Goal: Feedback & Contribution: Leave review/rating

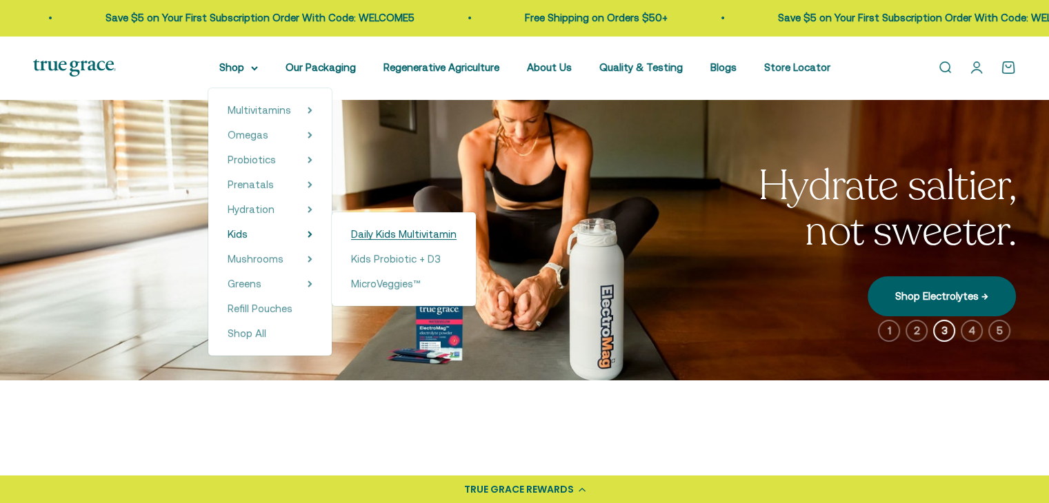
click at [388, 232] on span "Daily Kids Multivitamin" at bounding box center [403, 234] width 105 height 12
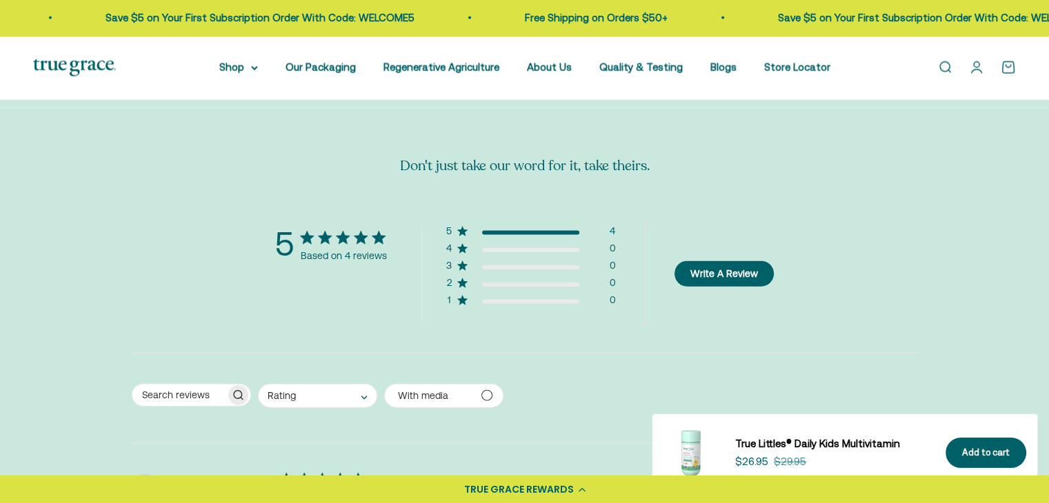
scroll to position [3033, 0]
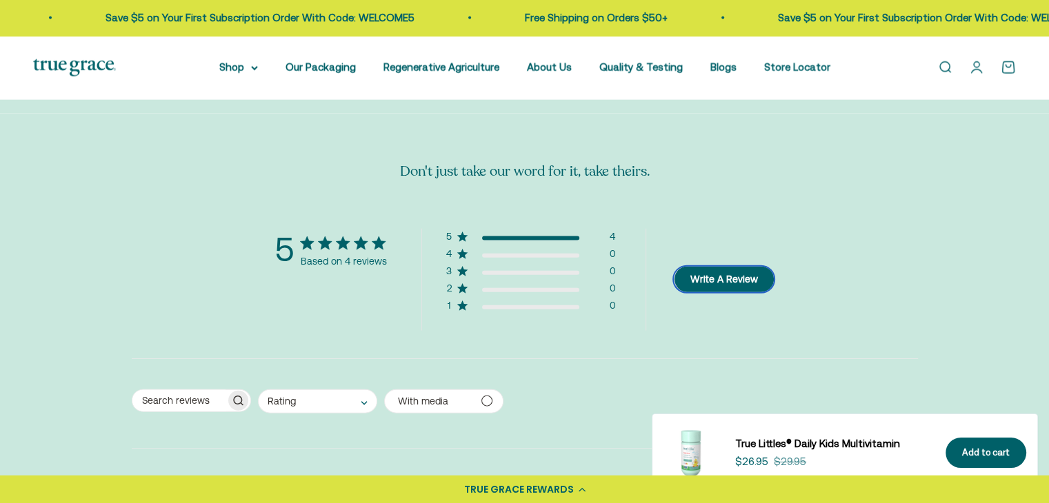
click at [705, 267] on button "Write A Review" at bounding box center [724, 280] width 100 height 26
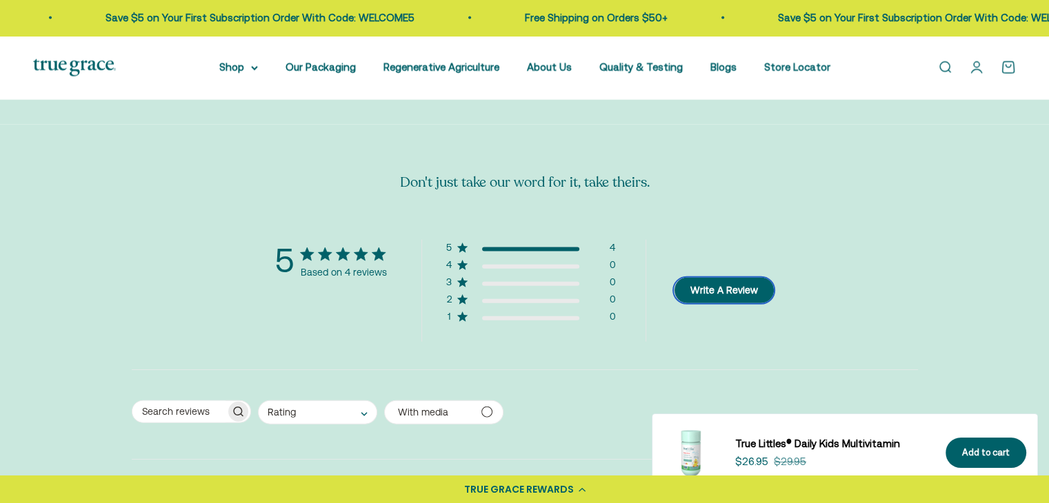
scroll to position [0, 0]
click at [725, 278] on button "Write A Review" at bounding box center [724, 291] width 100 height 26
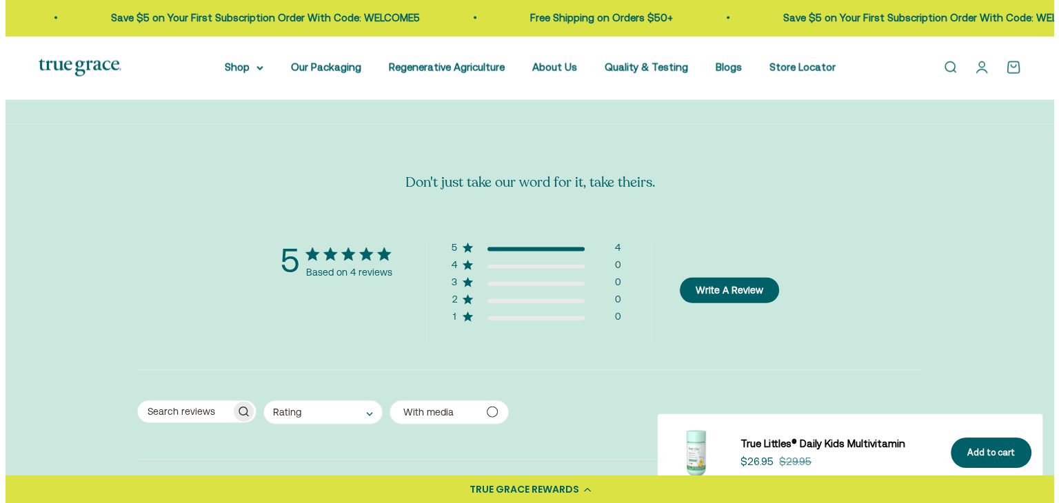
scroll to position [3033, 0]
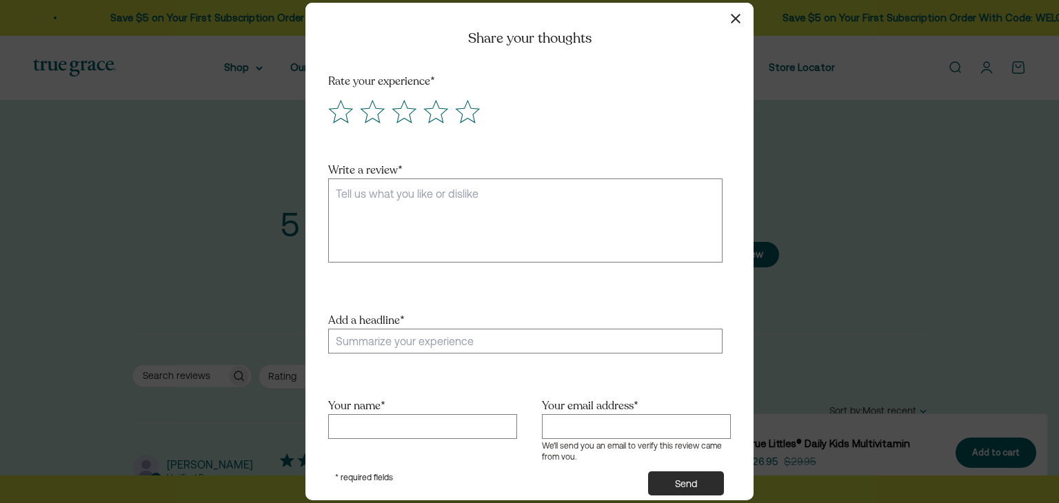
click at [550, 231] on textarea "Write a review *" at bounding box center [525, 221] width 394 height 84
click at [459, 110] on icon "Score 5 Great!" at bounding box center [467, 112] width 23 height 22
click at [452, 98] on input "radio" at bounding box center [452, 98] width 0 height 0
click at [514, 208] on textarea "Write a review *" at bounding box center [525, 221] width 394 height 84
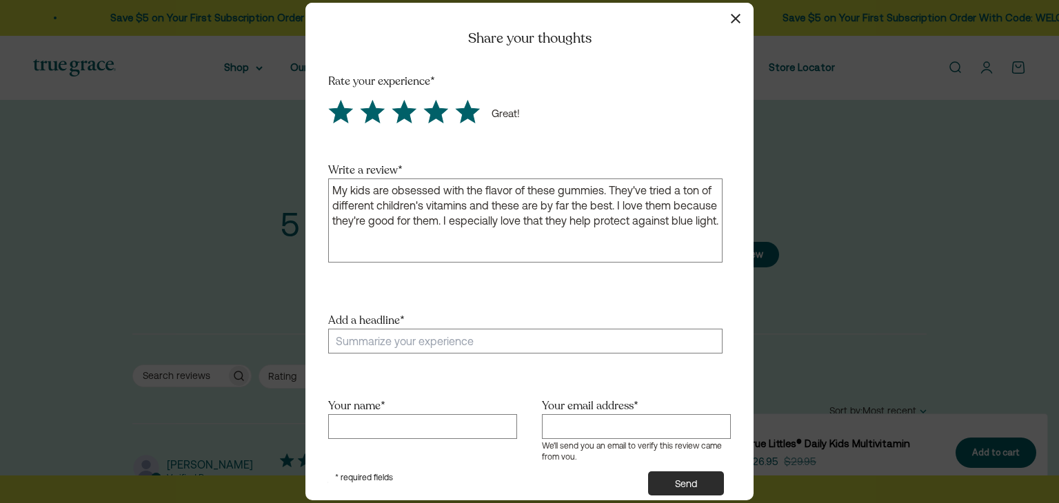
type textarea "My kids are obsessed with the flavor of these gummies. They've tried a ton of d…"
click at [487, 345] on input "Add a headline *" at bounding box center [525, 341] width 394 height 25
type input "Delicious and I love the ingredients"
click at [449, 423] on input "Your name *" at bounding box center [422, 426] width 189 height 25
type input "Jennifer"
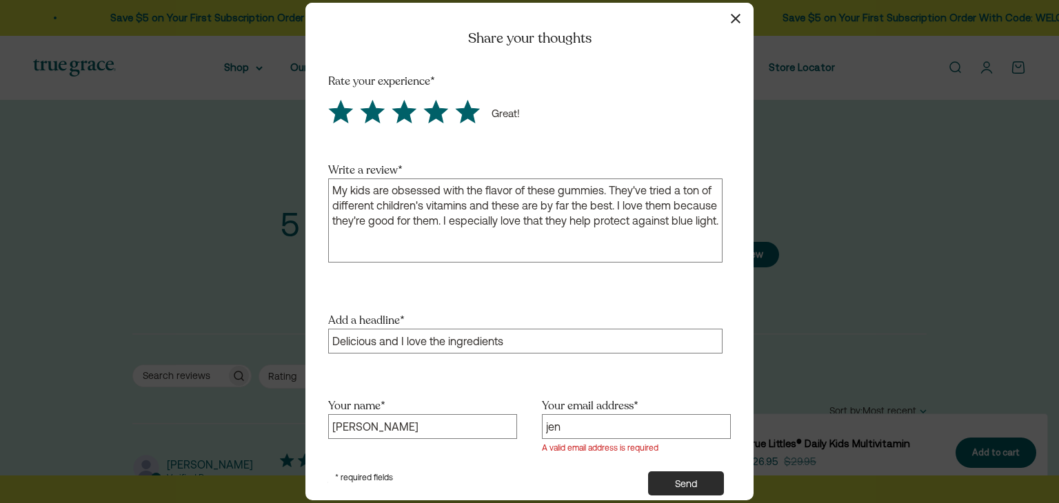
type input "jenniferbradl@gmail.com"
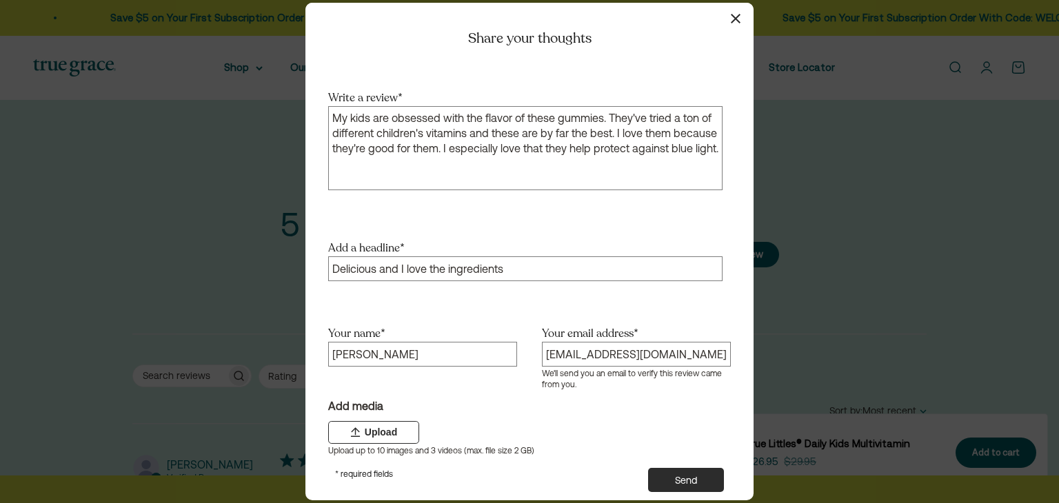
scroll to position [94, 0]
click at [651, 398] on div "Add media" at bounding box center [526, 406] width 396 height 16
click at [680, 469] on button "Send" at bounding box center [686, 480] width 76 height 24
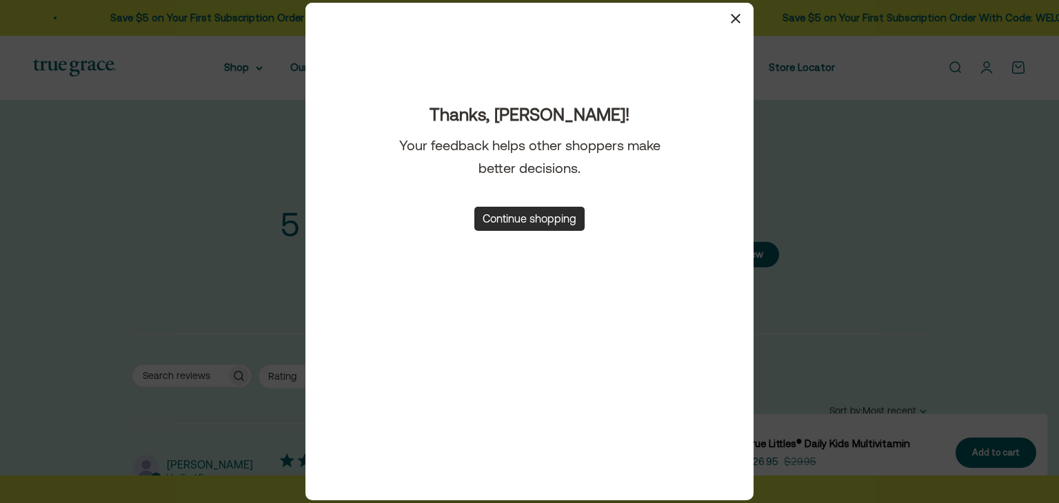
scroll to position [71, 0]
click at [503, 221] on button "Continue shopping" at bounding box center [529, 219] width 110 height 24
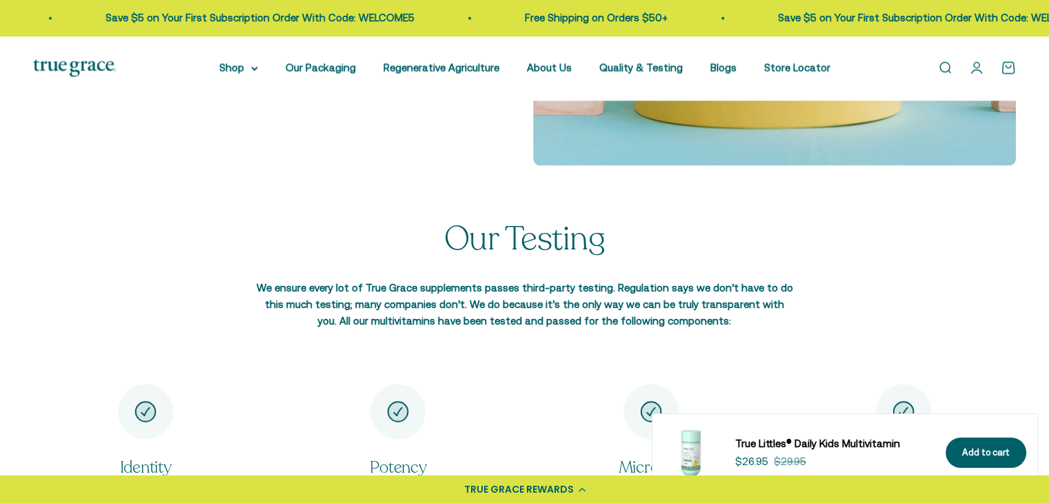
scroll to position [2333, 0]
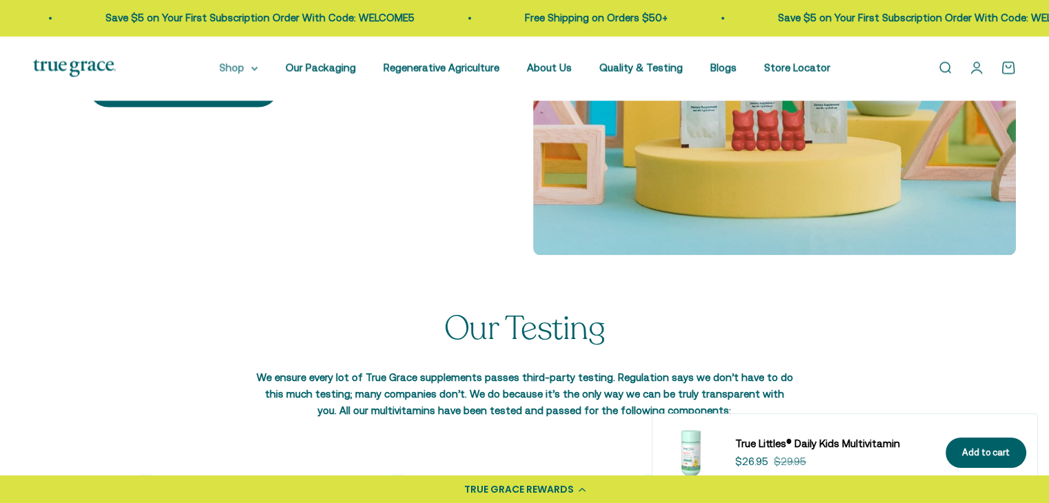
click at [239, 68] on summary "Shop" at bounding box center [238, 67] width 39 height 17
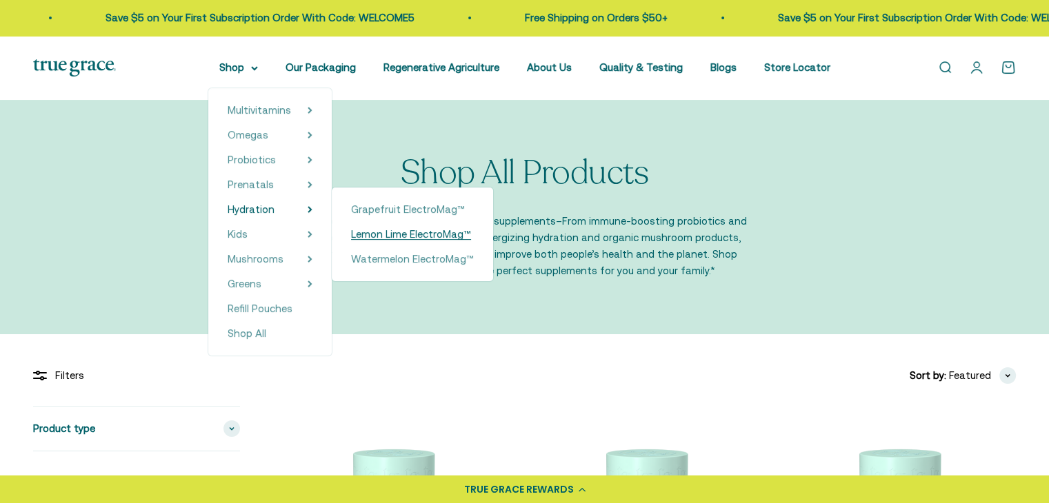
click at [398, 235] on span "Lemon Lime ElectroMag™" at bounding box center [411, 234] width 120 height 12
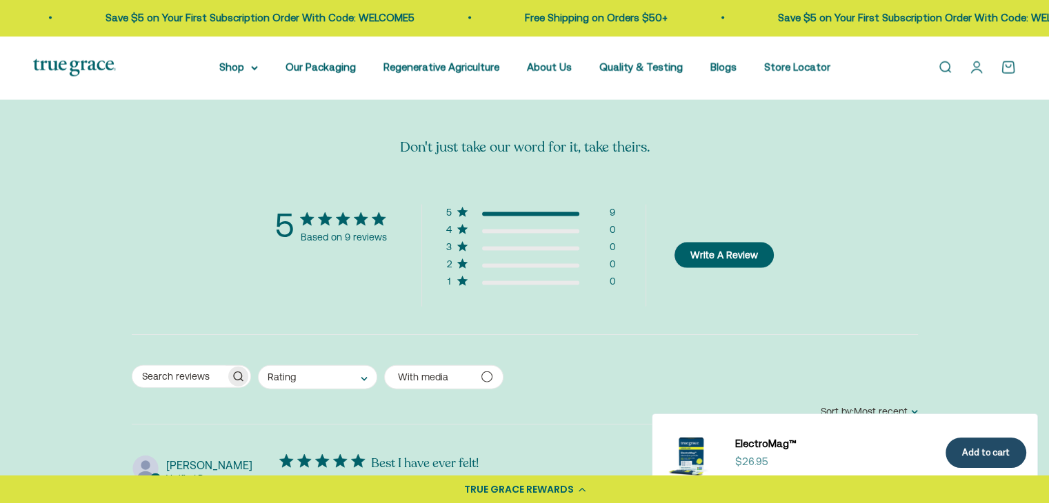
scroll to position [3033, 0]
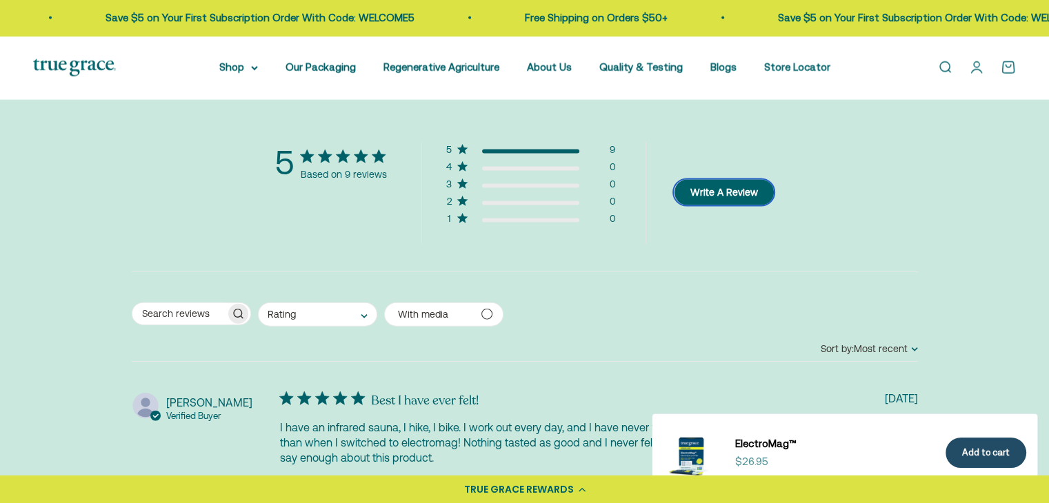
click at [697, 191] on button "Write A Review" at bounding box center [724, 193] width 100 height 26
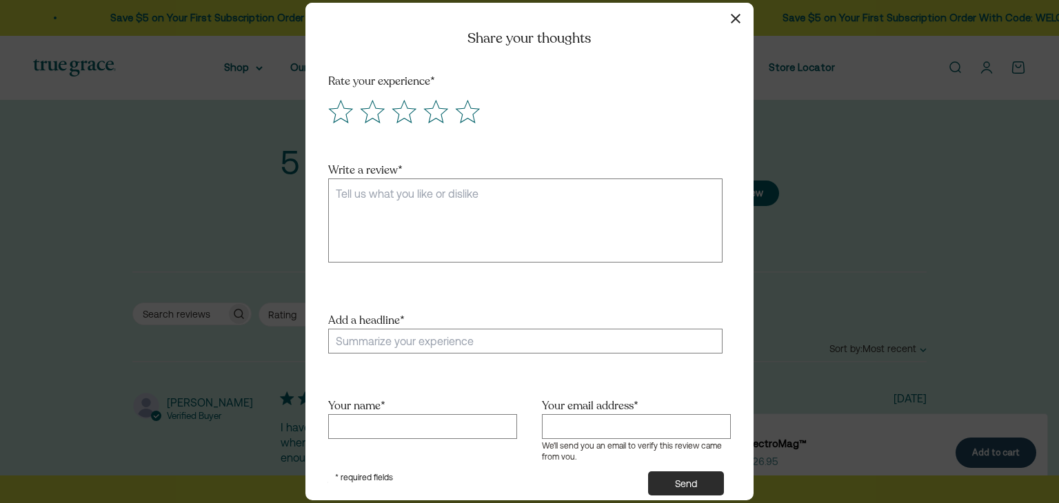
scroll to position [0, 544]
click at [472, 108] on icon "Score 5 Great!" at bounding box center [467, 112] width 23 height 22
click at [452, 98] on input "radio" at bounding box center [452, 98] width 0 height 0
click at [504, 208] on textarea "Write a review *" at bounding box center [525, 221] width 394 height 84
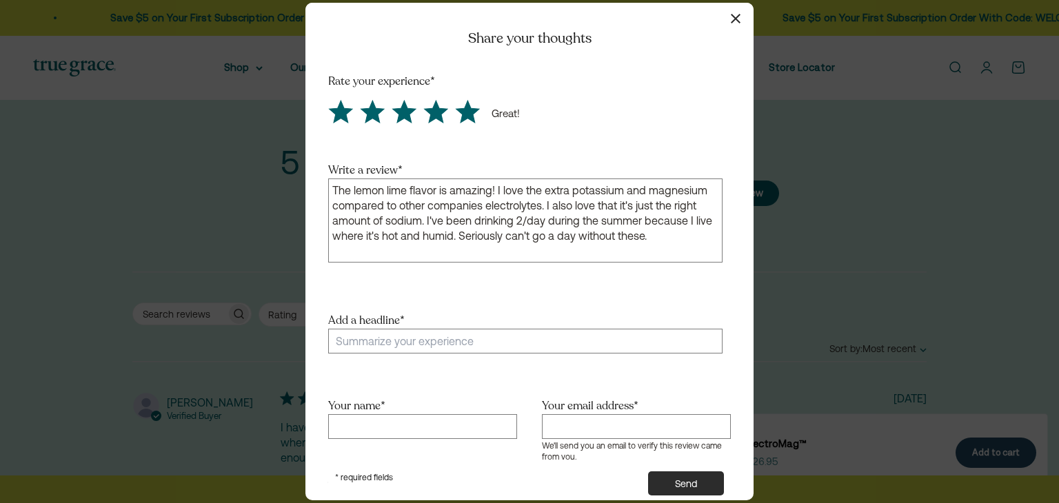
type textarea "The lemon lime flavor is amazing! I love the extra potassium and magnesium comp…"
click at [476, 342] on input "Add a headline *" at bounding box center [525, 341] width 394 height 25
type input "The flavor is amazing"
click at [451, 419] on input "Your name *" at bounding box center [422, 426] width 189 height 25
type input "Jennifer"
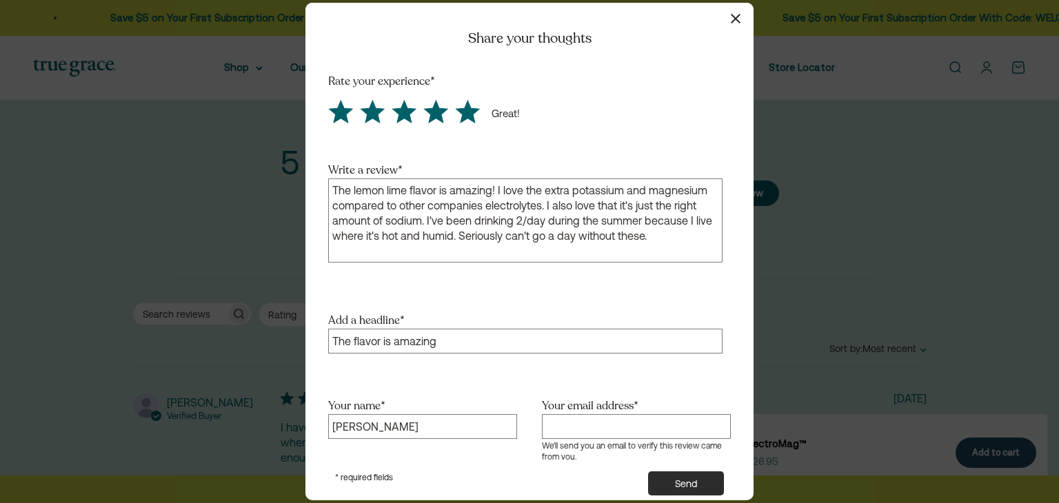
click at [589, 427] on input "Your email address *" at bounding box center [636, 426] width 189 height 25
type input "jenniferbradl@gmail.com"
click at [698, 472] on button "Send" at bounding box center [686, 484] width 76 height 24
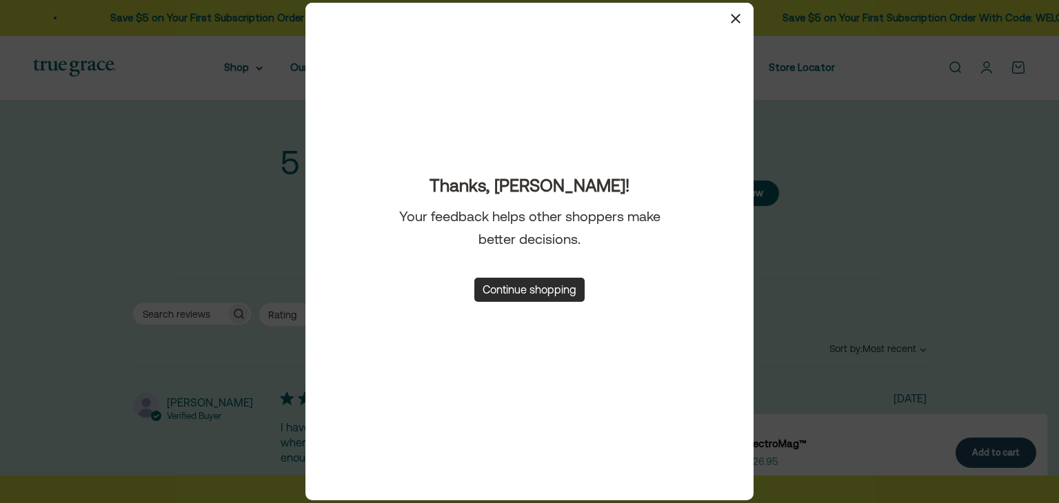
drag, startPoint x: 516, startPoint y: 291, endPoint x: 730, endPoint y: 260, distance: 216.0
click at [517, 291] on button "Continue shopping" at bounding box center [529, 290] width 110 height 24
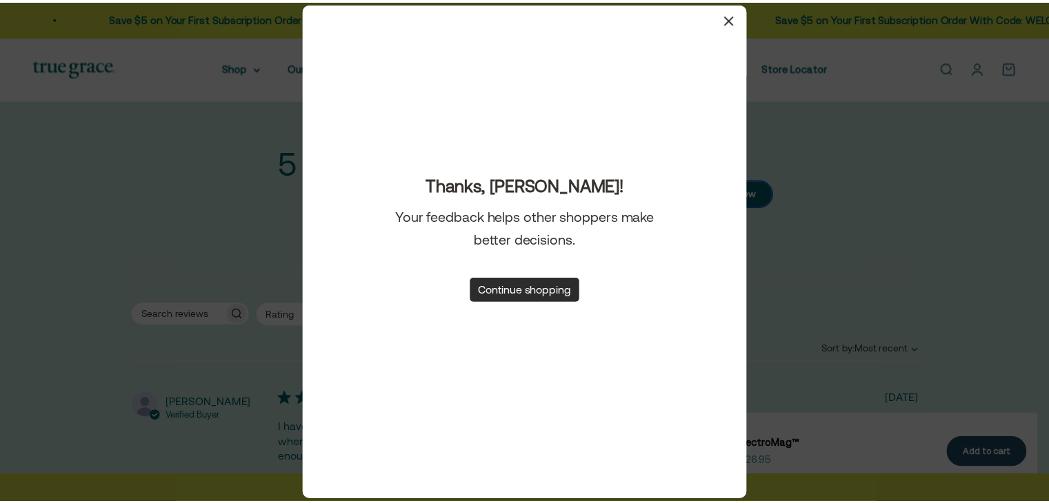
scroll to position [0, 538]
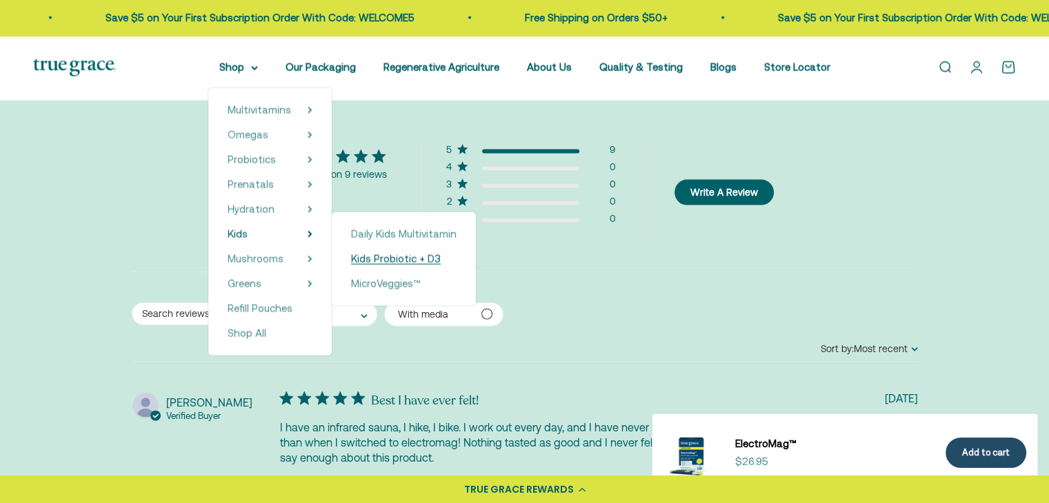
click at [402, 262] on span "Kids Probiotic + D3" at bounding box center [396, 259] width 90 height 12
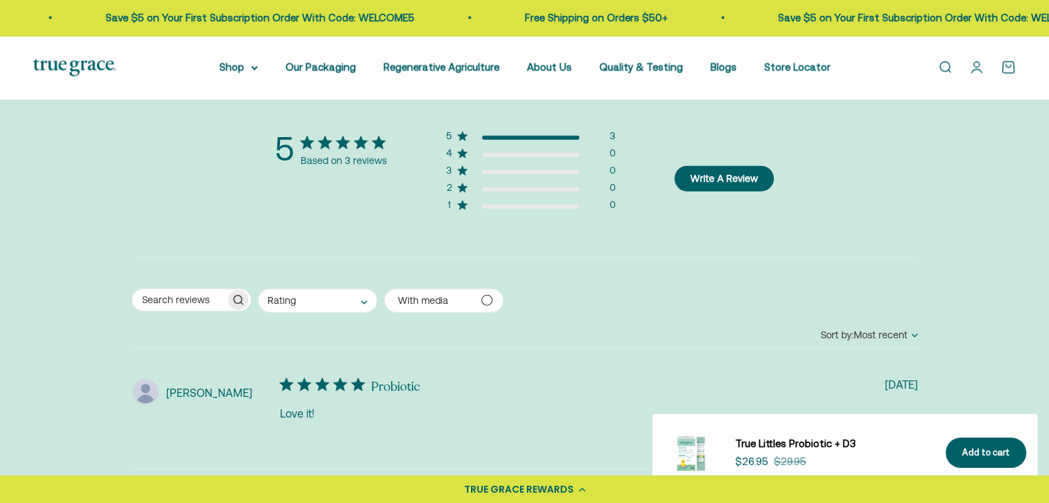
scroll to position [3240, 0]
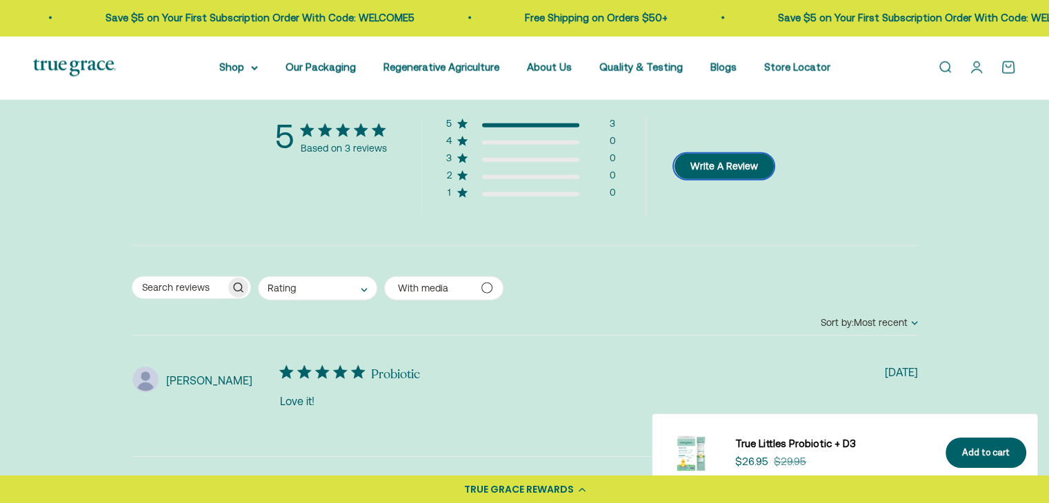
click at [733, 168] on button "Write A Review" at bounding box center [724, 167] width 100 height 26
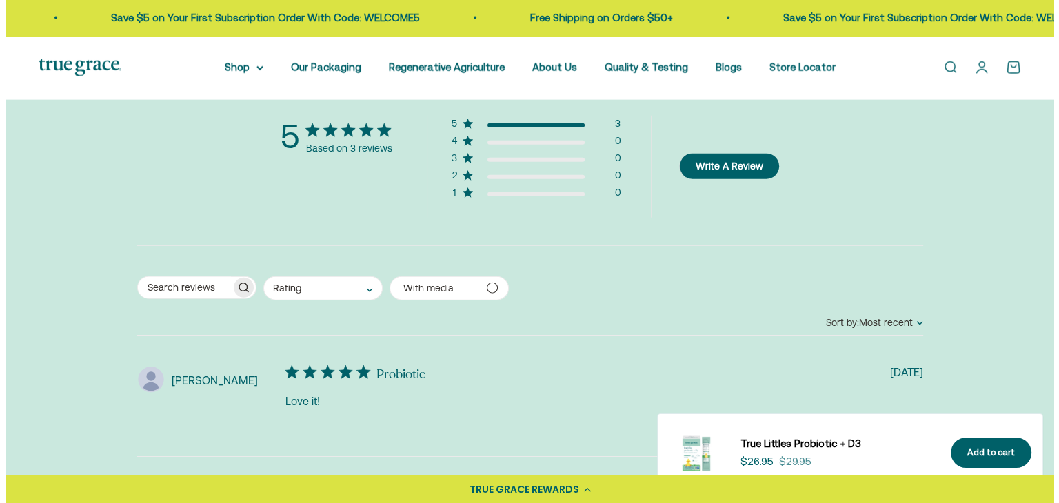
scroll to position [3246, 0]
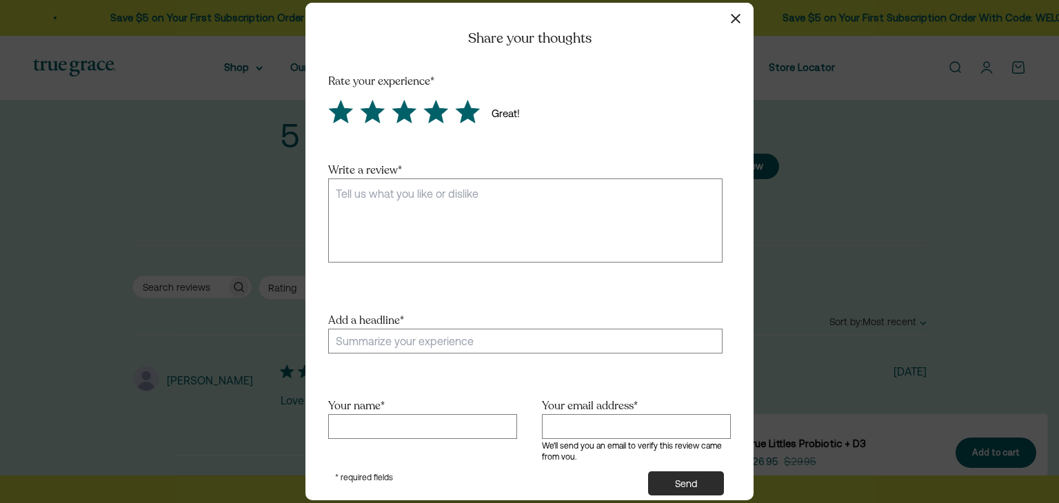
click at [467, 108] on icon "Score 5 Great!" at bounding box center [467, 112] width 23 height 22
click at [452, 98] on input "radio" at bounding box center [452, 98] width 0 height 0
click at [449, 334] on input "Add a headline *" at bounding box center [525, 341] width 394 height 25
type input "Secret weapon"
click at [469, 219] on textarea "Write a review *" at bounding box center [525, 221] width 394 height 84
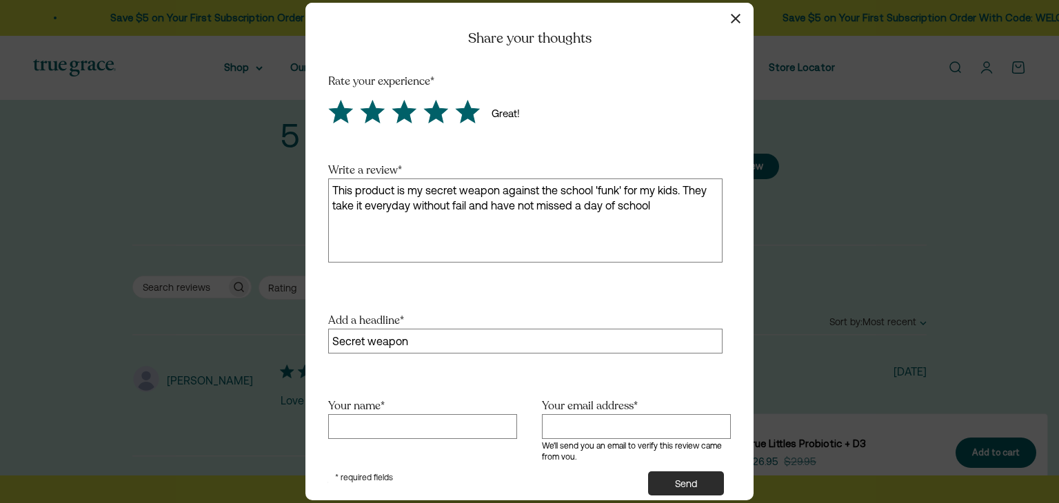
click at [487, 208] on textarea "This product is my secret weapon against the school 'funk' for my kids. They ta…" at bounding box center [525, 221] width 394 height 84
click at [534, 204] on textarea "This product is my secret weapon against the school 'funk' for my kids. They ta…" at bounding box center [525, 221] width 394 height 84
click at [695, 208] on textarea "This product is my secret weapon against the school 'funk' for my kids. They ta…" at bounding box center [525, 221] width 394 height 84
click at [334, 205] on textarea "This product is my secret weapon against the school 'funk' for my kids. They ta…" at bounding box center [525, 221] width 394 height 84
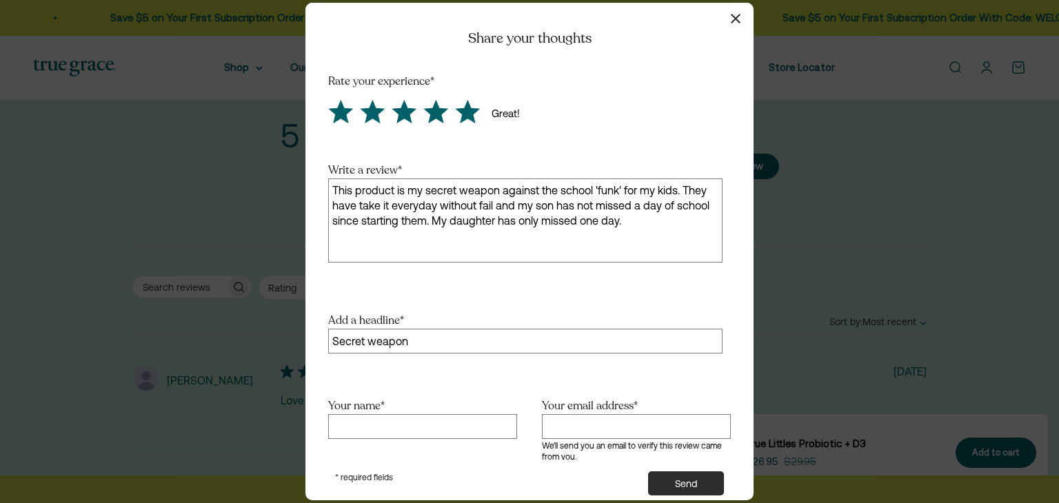
click at [379, 205] on textarea "This product is my secret weapon against the school 'funk' for my kids. They ha…" at bounding box center [525, 221] width 394 height 84
click at [501, 206] on textarea "This product is my secret weapon against the school 'funk' for my kids. They ha…" at bounding box center [525, 221] width 394 height 84
click at [395, 203] on textarea "This product is my secret weapon against the school 'funk' for my kids. They ha…" at bounding box center [525, 221] width 394 height 84
drag, startPoint x: 481, startPoint y: 208, endPoint x: 535, endPoint y: 204, distance: 54.6
click at [535, 204] on textarea "This product is my secret weapon against the school 'funk' for my kids. They ha…" at bounding box center [525, 221] width 394 height 84
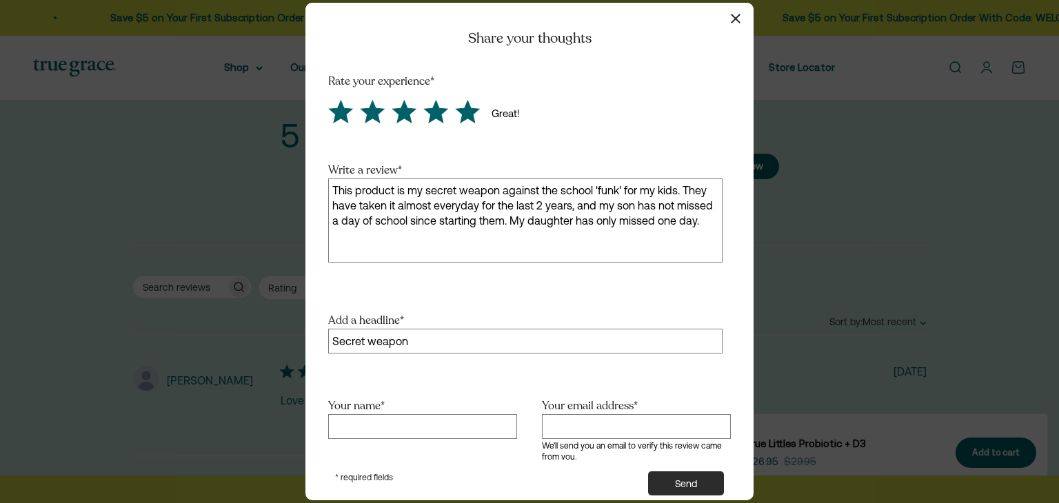
click at [707, 224] on textarea "This product is my secret weapon against the school 'funk' for my kids. They ha…" at bounding box center [525, 221] width 394 height 84
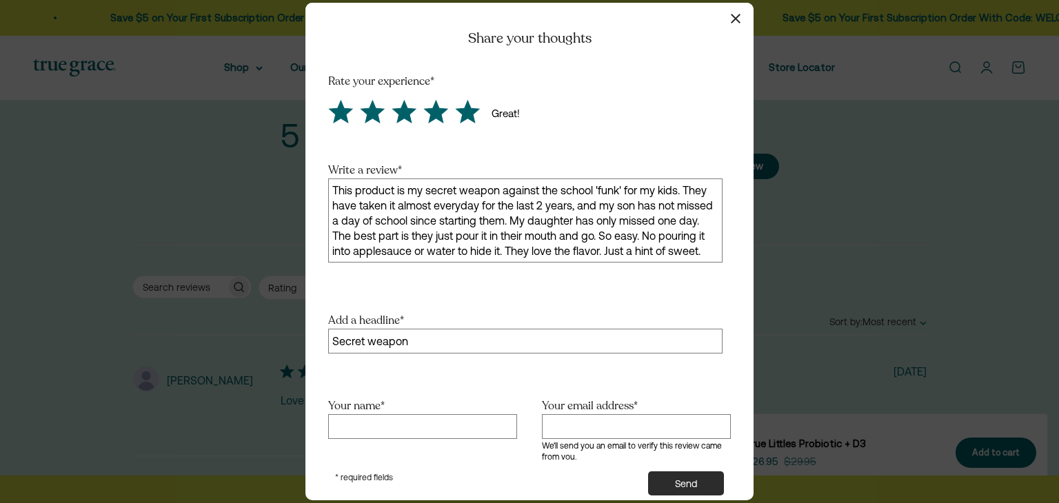
click at [582, 232] on textarea "This product is my secret weapon against the school 'funk' for my kids. They ha…" at bounding box center [525, 221] width 394 height 84
click at [587, 235] on textarea "This product is my secret weapon against the school 'funk' for my kids. They ha…" at bounding box center [525, 221] width 394 height 84
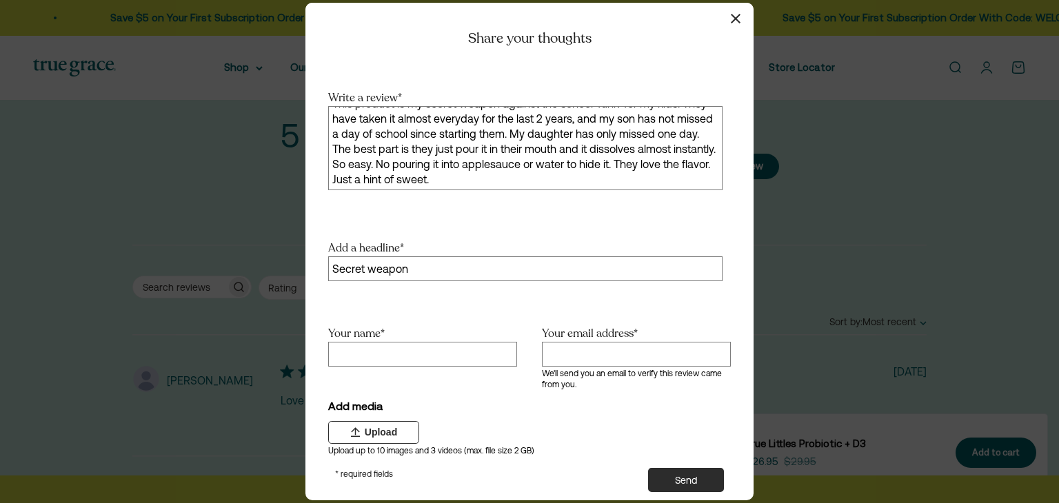
scroll to position [94, 0]
click at [467, 159] on textarea "This product is my secret weapon against the school 'funk' for my kids. They ha…" at bounding box center [525, 148] width 394 height 84
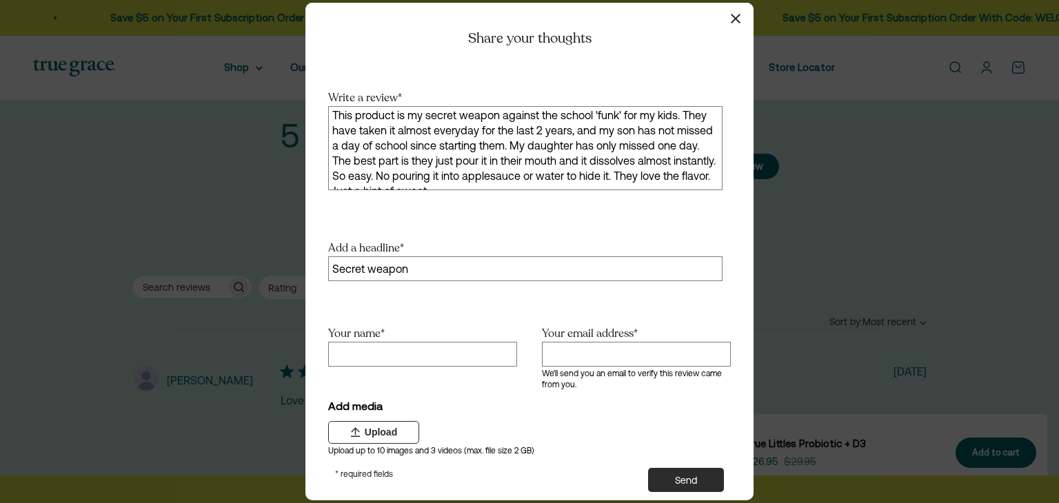
scroll to position [0, 0]
type textarea "This product is my secret weapon against the school 'funk' for my kids. They ha…"
drag, startPoint x: 440, startPoint y: 332, endPoint x: 432, endPoint y: 325, distance: 10.8
click at [440, 342] on input "Your name *" at bounding box center [422, 354] width 189 height 25
type input "Jennifer"
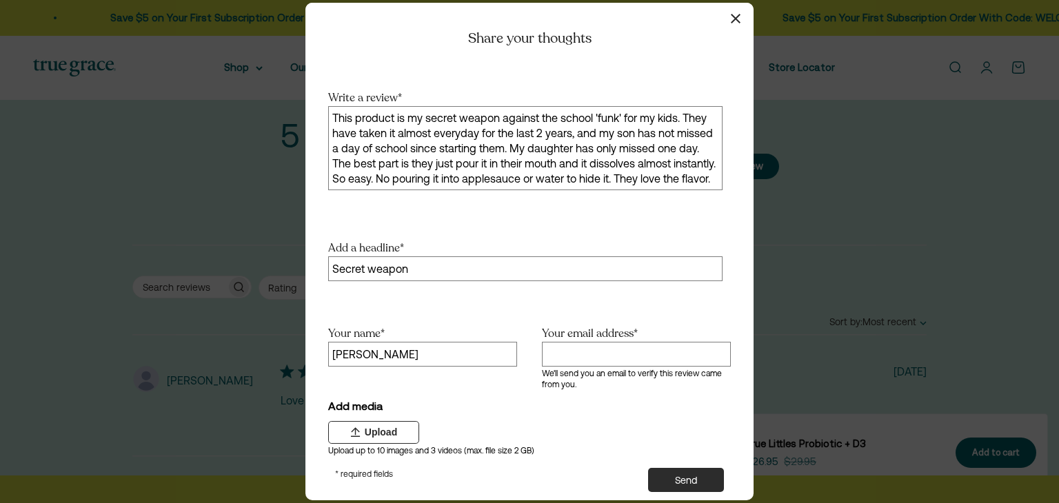
click at [676, 342] on input "Your email address *" at bounding box center [636, 354] width 189 height 25
type input "jenniferbradl@gmail.com"
click at [684, 468] on button "Send" at bounding box center [686, 480] width 76 height 24
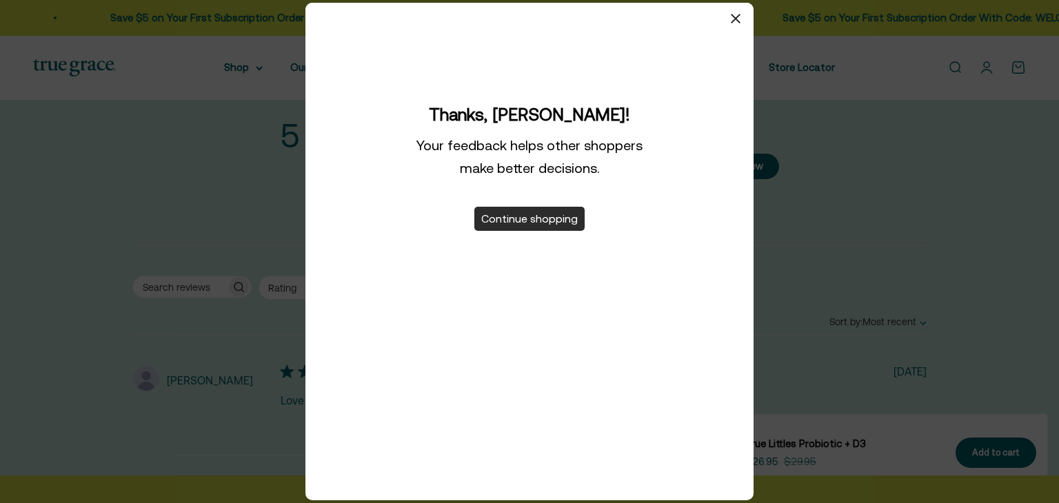
click at [534, 224] on button "Continue shopping" at bounding box center [529, 219] width 110 height 24
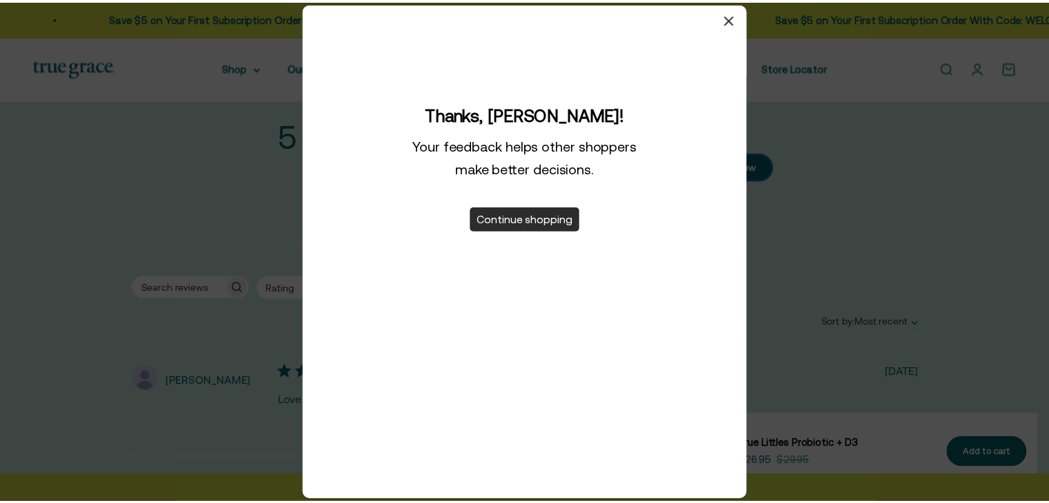
scroll to position [3240, 0]
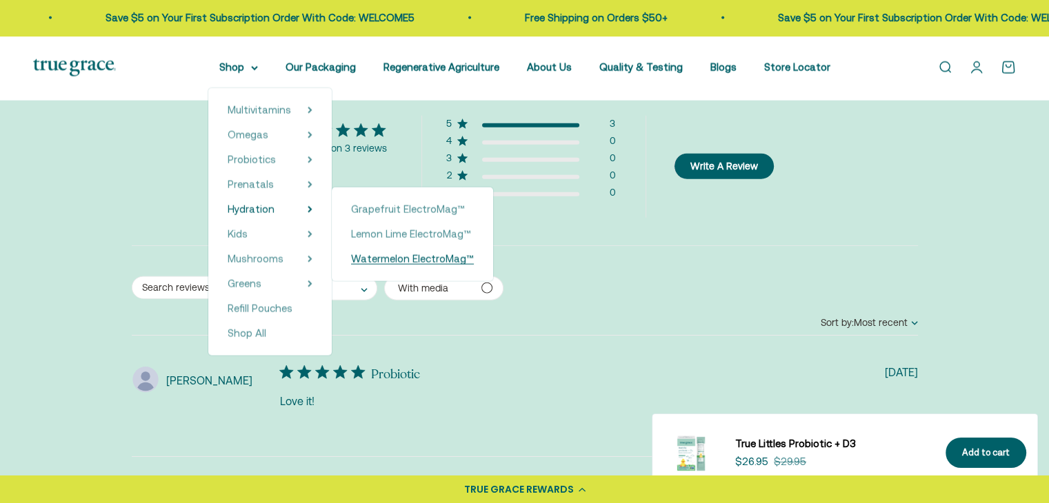
click at [430, 257] on span "Watermelon ElectroMag™" at bounding box center [412, 259] width 123 height 12
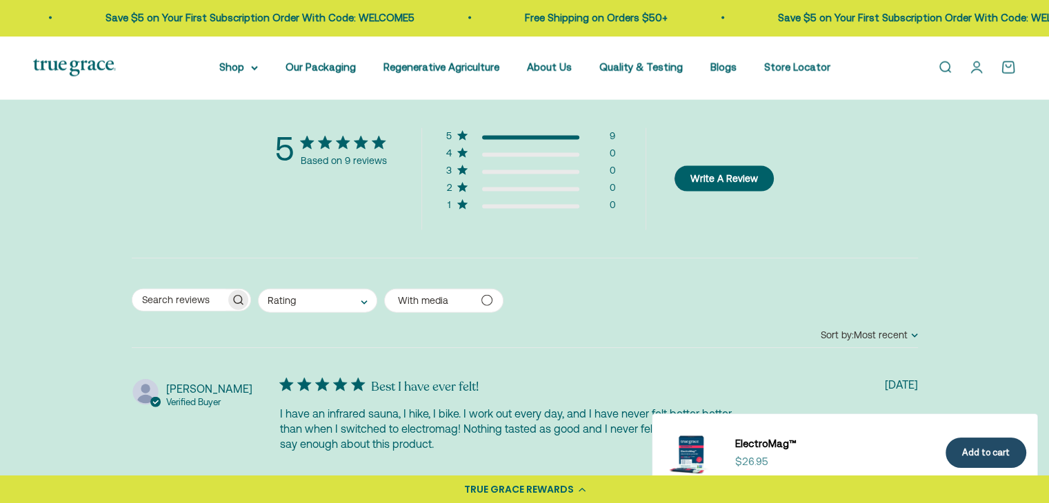
scroll to position [2964, 0]
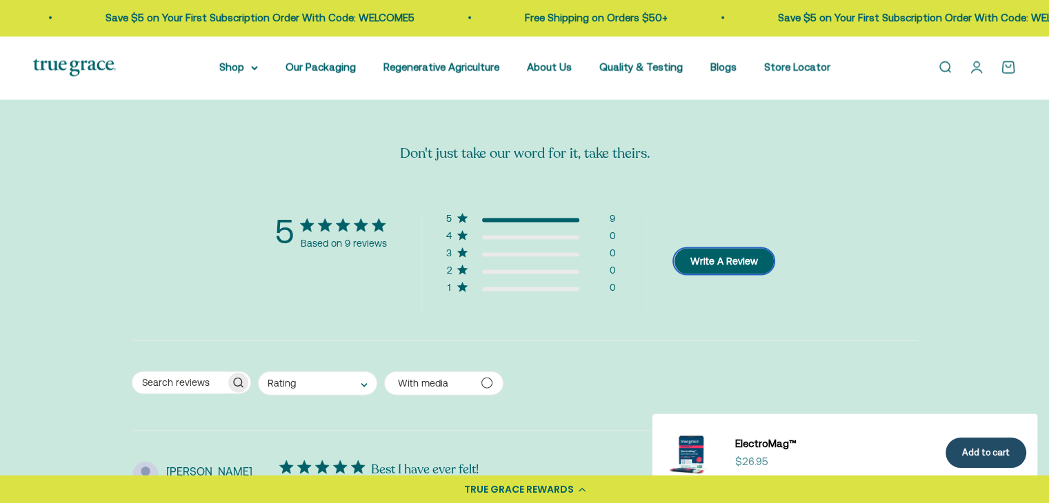
click at [709, 260] on button "Write A Review" at bounding box center [724, 262] width 100 height 26
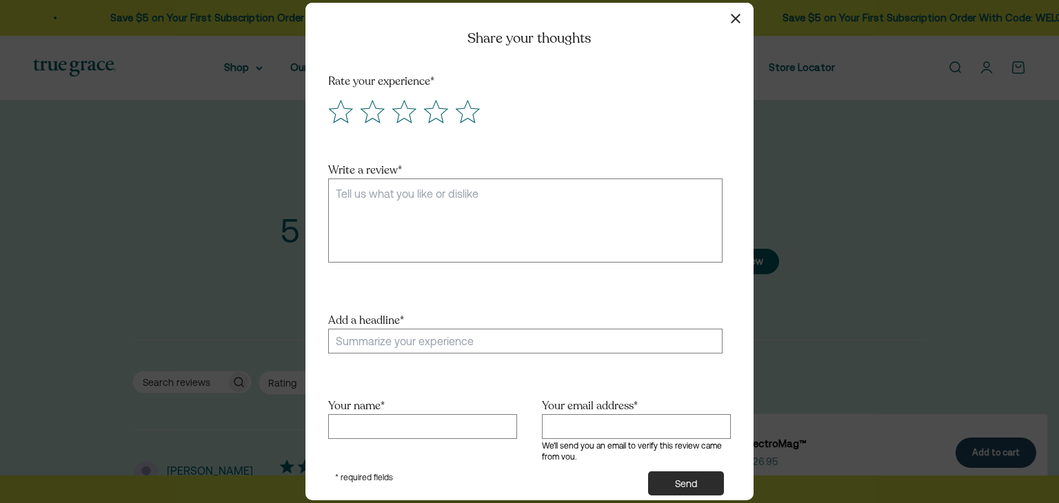
scroll to position [0, 1089]
click at [471, 114] on icon "Score 5 Great!" at bounding box center [467, 112] width 23 height 22
click at [452, 98] on input "radio" at bounding box center [452, 98] width 0 height 0
click at [526, 208] on textarea "Write a review *" at bounding box center [525, 221] width 394 height 84
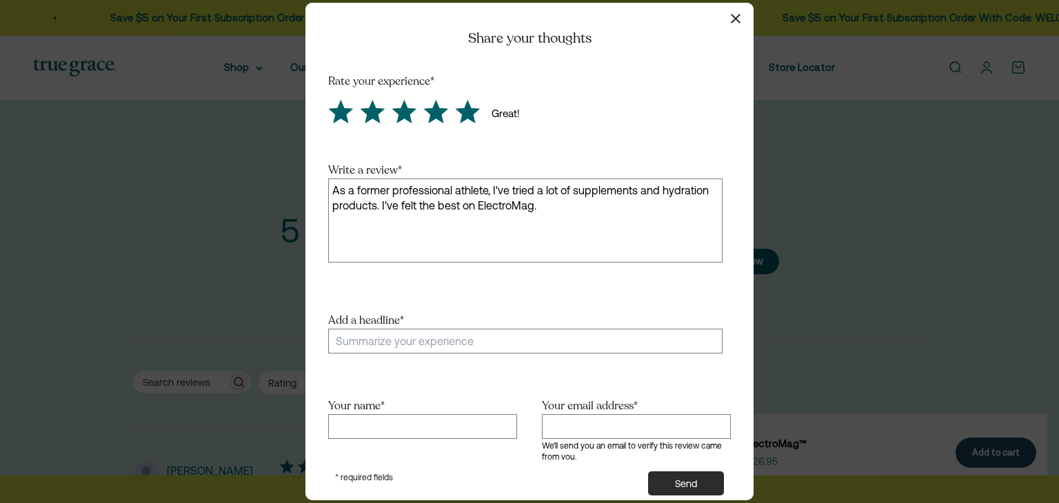
drag, startPoint x: 583, startPoint y: 208, endPoint x: 390, endPoint y: 210, distance: 193.1
click at [390, 210] on textarea "As a former professional athlete, I've tried a lot of supplements and hydration…" at bounding box center [525, 221] width 394 height 84
click at [488, 193] on textarea "As a former professional athlete, I've tried a lot of supplements and hydration…" at bounding box center [525, 221] width 394 height 84
drag, startPoint x: 359, startPoint y: 191, endPoint x: 549, endPoint y: 185, distance: 190.4
click at [549, 185] on textarea "As a former professional athlete and current baseball coach, I've tried a lot o…" at bounding box center [525, 221] width 394 height 84
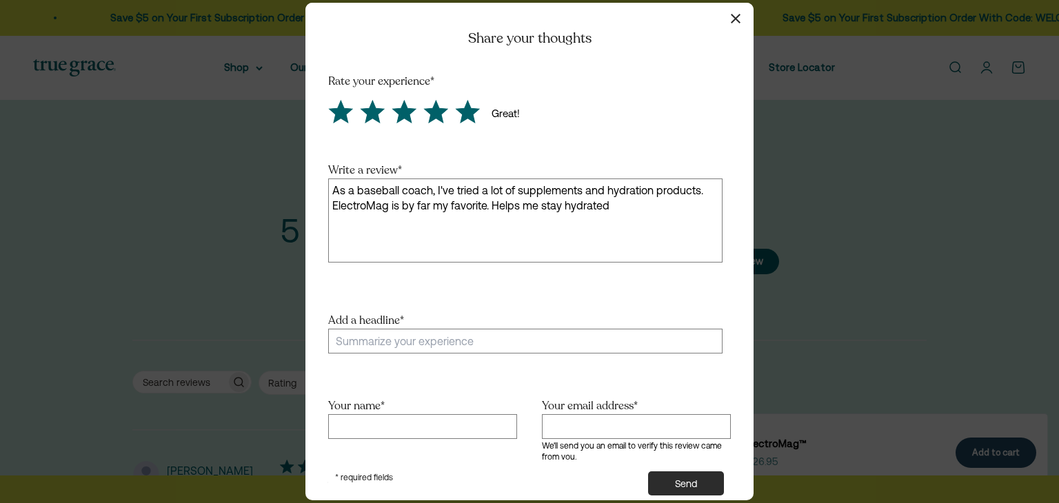
click at [432, 190] on textarea "As a baseball coach, I've tried a lot of supplements and hydration products. El…" at bounding box center [525, 221] width 394 height 84
drag, startPoint x: 604, startPoint y: 191, endPoint x: 519, endPoint y: 210, distance: 87.0
click at [519, 210] on textarea "As a baseball coach who is in the heat 90% of my day, I've tried a lot of suppl…" at bounding box center [525, 221] width 394 height 84
drag, startPoint x: 399, startPoint y: 205, endPoint x: 483, endPoint y: 209, distance: 84.2
click at [483, 209] on textarea "As a baseball coach who is in the heat 90% of my day, I can't recommend Electro…" at bounding box center [525, 221] width 394 height 84
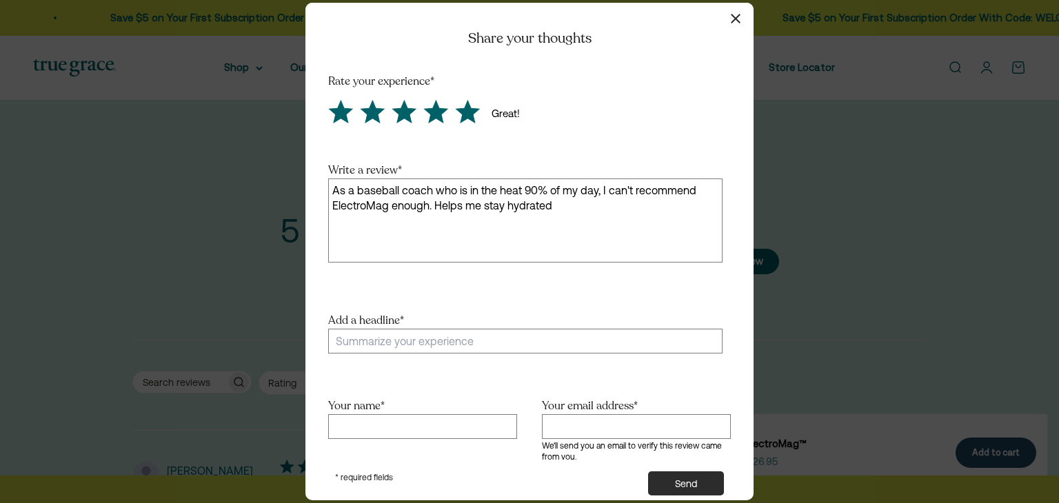
click at [589, 205] on textarea "As a baseball coach who is in the heat 90% of my day, I can't recommend Electro…" at bounding box center [525, 221] width 394 height 84
drag, startPoint x: 548, startPoint y: 204, endPoint x: 441, endPoint y: 210, distance: 107.0
click at [441, 210] on textarea "As a baseball coach who is in the heat 90% of my day, I can't recommend Electro…" at bounding box center [525, 221] width 394 height 84
click at [404, 219] on textarea "As a baseball coach who is in the heat 90% of my day, I can't recommend Electro…" at bounding box center [525, 221] width 394 height 84
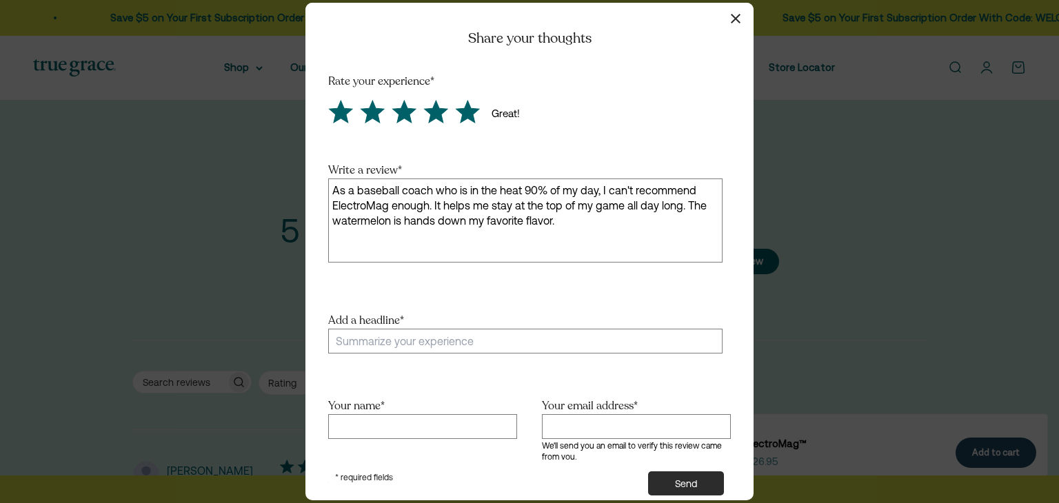
drag, startPoint x: 498, startPoint y: 206, endPoint x: 509, endPoint y: 205, distance: 11.1
click at [509, 205] on textarea "As a baseball coach who is in the heat 90% of my day, I can't recommend Electro…" at bounding box center [525, 221] width 394 height 84
click at [512, 205] on textarea "As a baseball coach who is in the heat 90% of my day, I can't recommend Electro…" at bounding box center [525, 221] width 394 height 84
drag, startPoint x: 516, startPoint y: 205, endPoint x: 625, endPoint y: 212, distance: 108.5
click at [625, 212] on textarea "As a baseball coach who is in the heat 90% of my day, I can't recommend Electro…" at bounding box center [525, 221] width 394 height 84
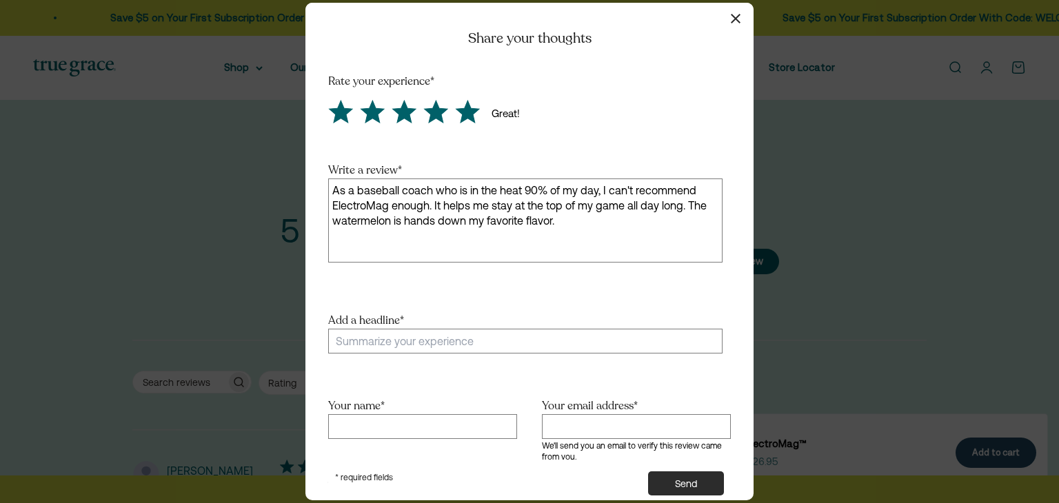
click at [609, 215] on textarea "As a baseball coach who is in the heat 90% of my day, I can't recommend Electro…" at bounding box center [525, 221] width 394 height 84
drag, startPoint x: 516, startPoint y: 206, endPoint x: 620, endPoint y: 205, distance: 104.1
click at [620, 205] on textarea "As a baseball coach who is in the heat 90% of my day, I can't recommend Electro…" at bounding box center [525, 221] width 394 height 84
click at [625, 207] on textarea "As a baseball coach who is in the heat 90% of my day, I can't recommend Electro…" at bounding box center [525, 221] width 394 height 84
click at [649, 215] on textarea "As a baseball coach who is in the heat 90% of my day, I can't recommend Electro…" at bounding box center [525, 221] width 394 height 84
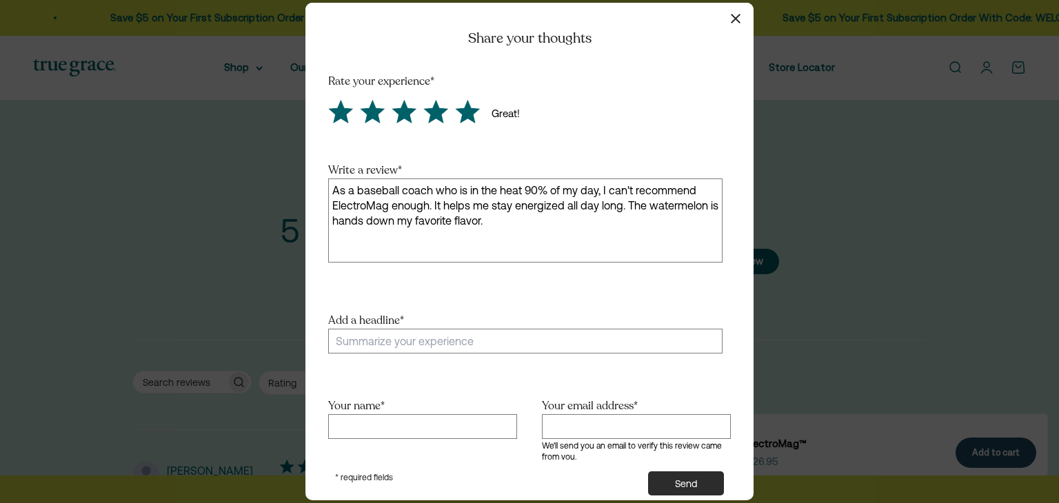
type textarea "As a baseball coach who is in the heat 90% of my day, I can't recommend Electro…"
click at [441, 340] on input "Add a headline *" at bounding box center [525, 341] width 394 height 25
type input "It's a must have"
click at [459, 427] on input "Your name *" at bounding box center [422, 426] width 189 height 25
type input "[PERSON_NAME]"
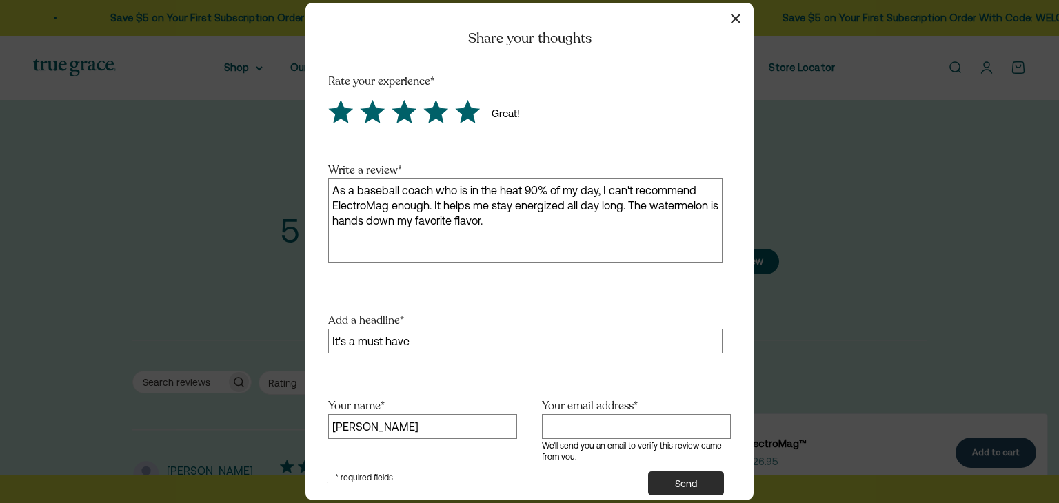
click at [573, 423] on input "Your email address *" at bounding box center [636, 426] width 189 height 25
type input "[EMAIL_ADDRESS][DOMAIN_NAME]"
click at [691, 475] on button "Send" at bounding box center [686, 484] width 76 height 24
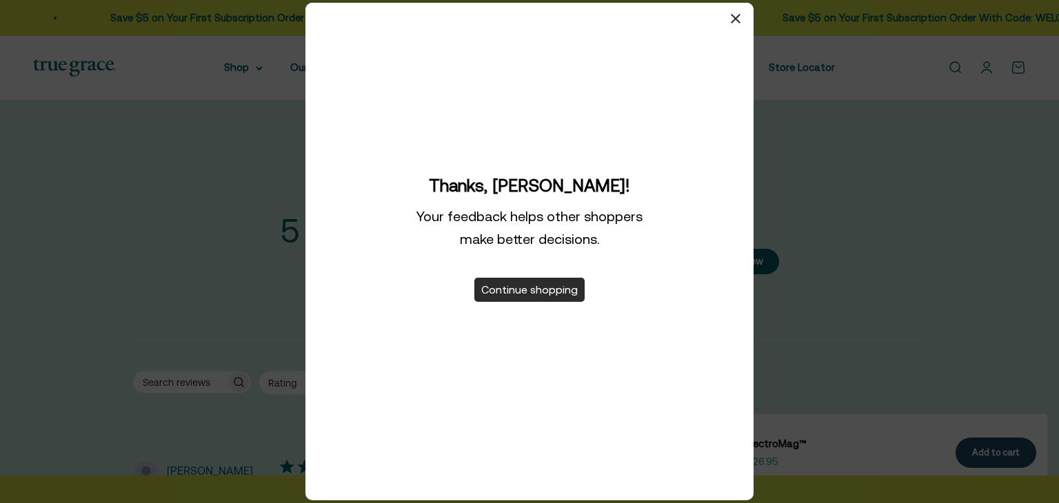
click at [519, 300] on button "Continue shopping" at bounding box center [529, 290] width 110 height 24
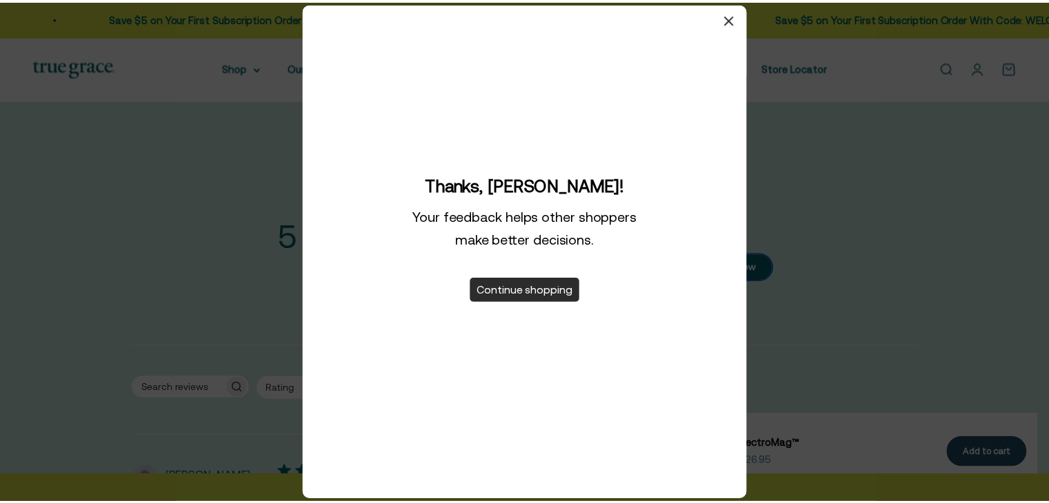
scroll to position [0, 1077]
